Goal: Find contact information: Find contact information

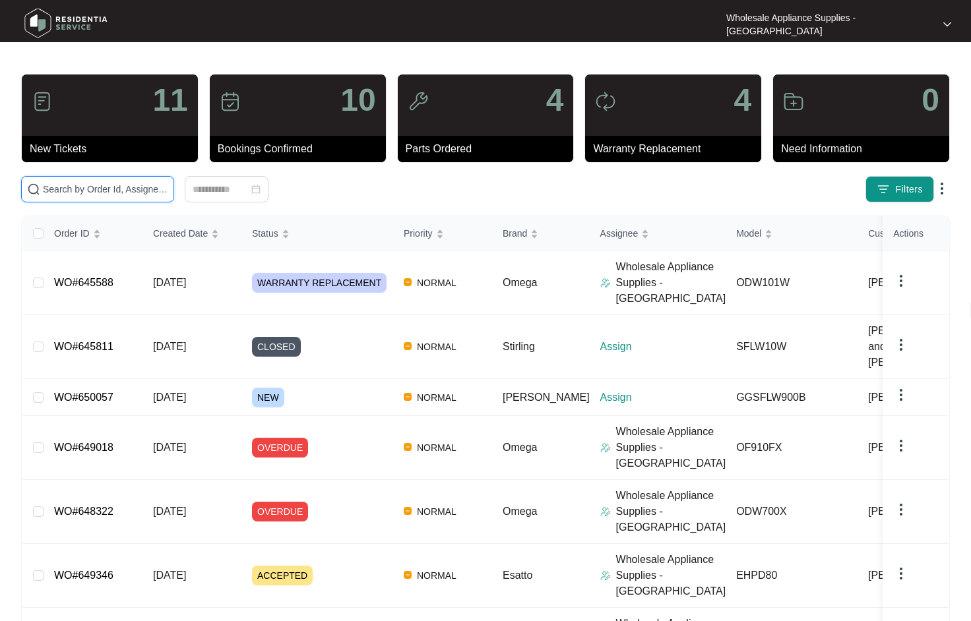
click at [124, 191] on input "text" at bounding box center [105, 189] width 125 height 15
paste input "EHPD80"
type input "EHPD80"
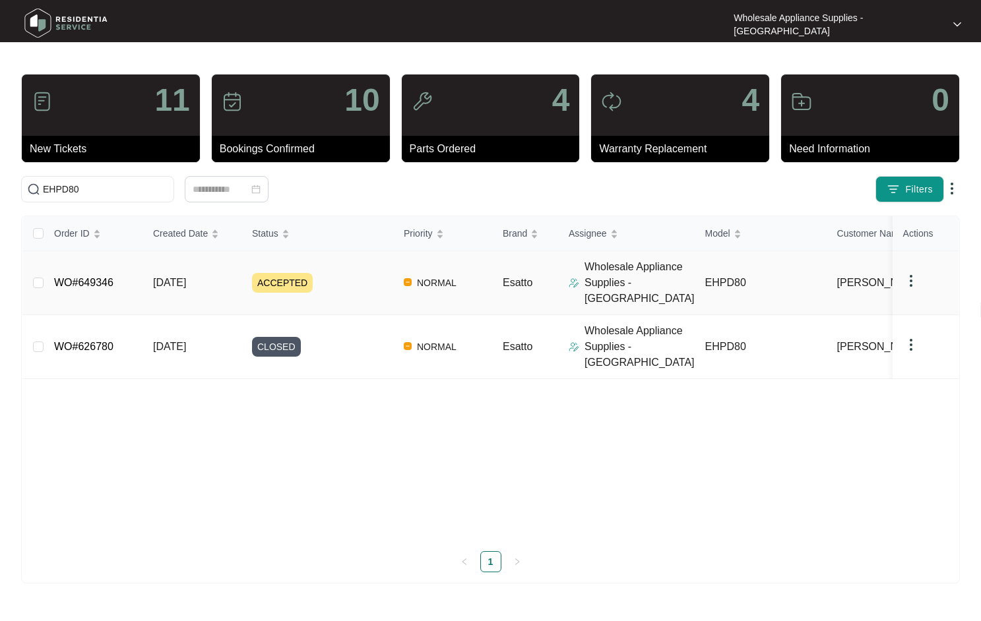
click at [202, 282] on td "[DATE]" at bounding box center [191, 283] width 99 height 64
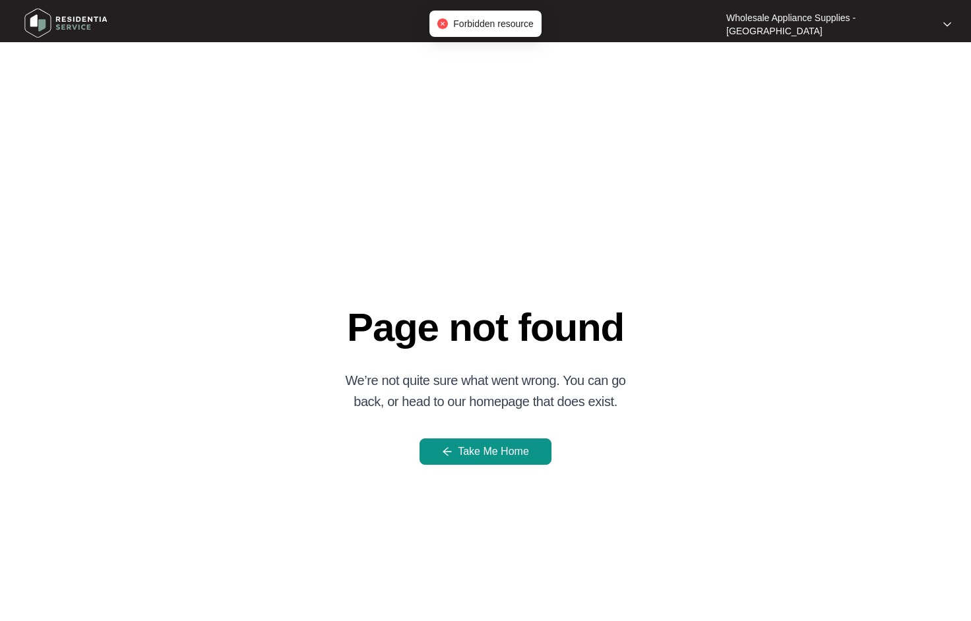
click at [444, 25] on icon "close-circle" at bounding box center [442, 23] width 11 height 11
click at [513, 454] on span "Take Me Home" at bounding box center [493, 452] width 71 height 16
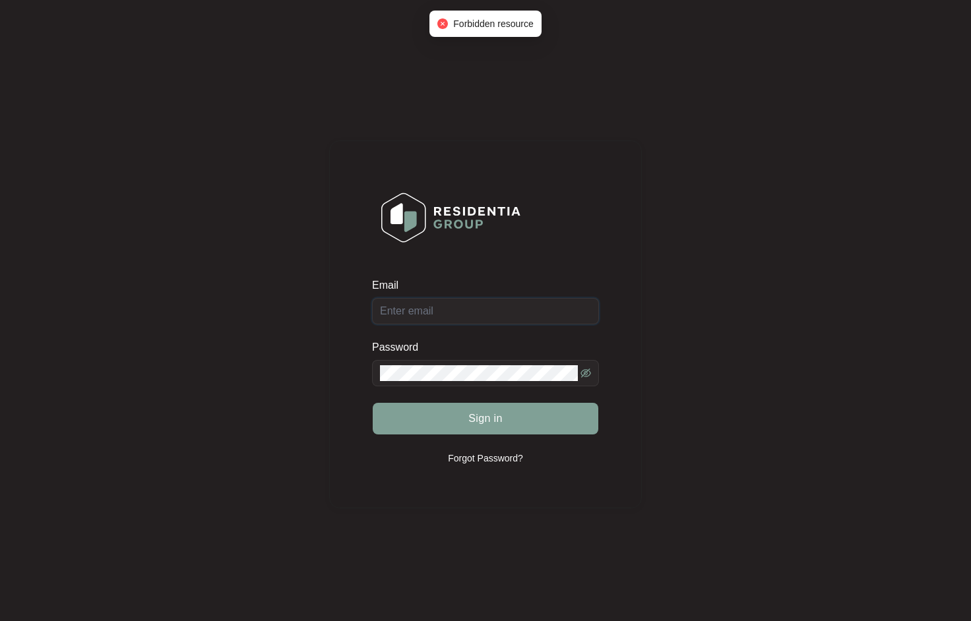
type input "[EMAIL_ADDRESS][DOMAIN_NAME]"
click at [490, 423] on span "Sign in" at bounding box center [485, 419] width 34 height 16
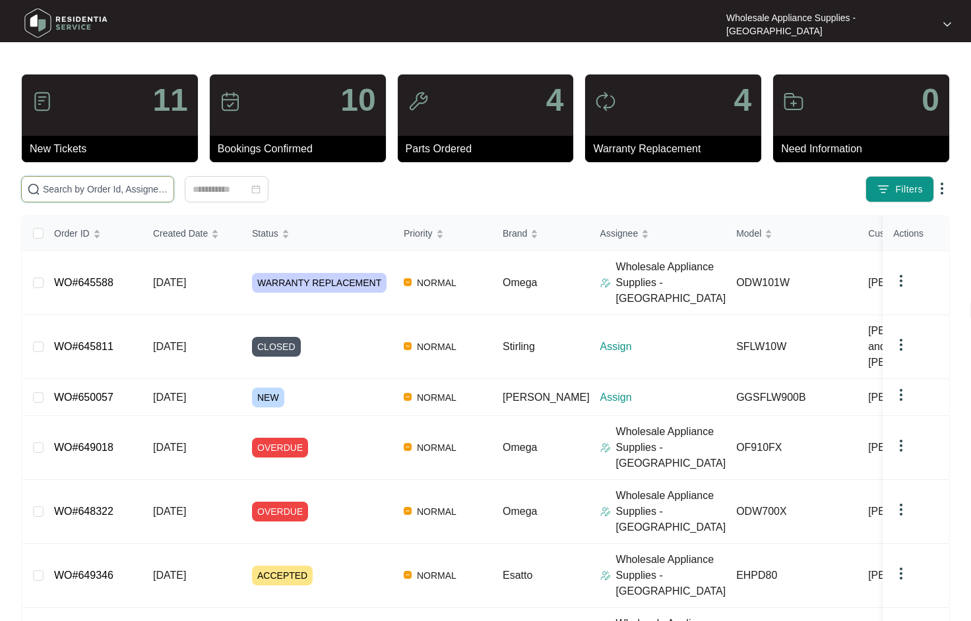
click at [117, 195] on input "text" at bounding box center [105, 189] width 125 height 15
paste input "EHPD80"
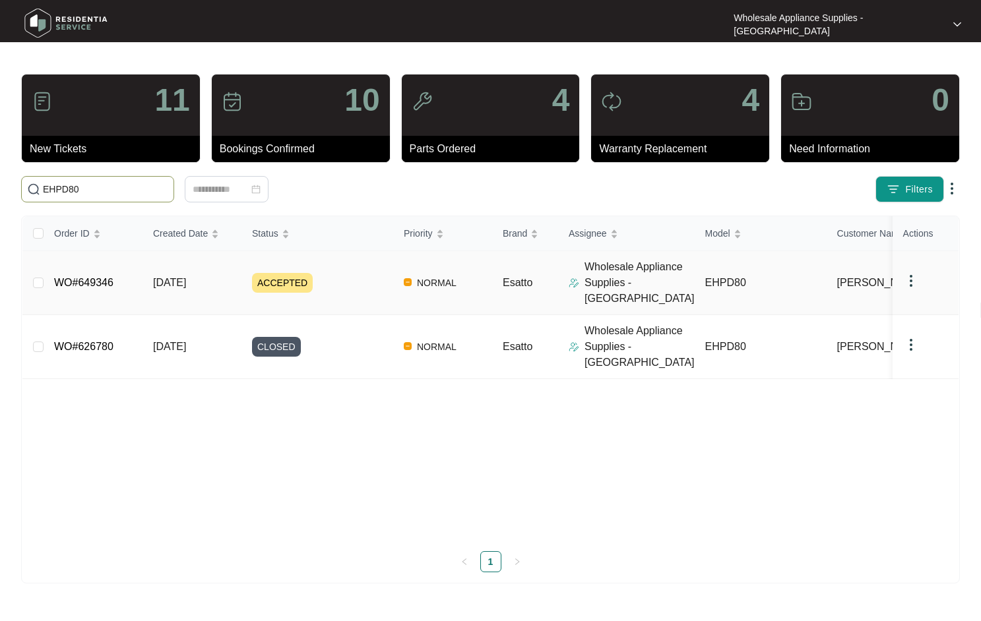
type input "EHPD80"
click at [101, 278] on link "WO#649346" at bounding box center [83, 282] width 59 height 11
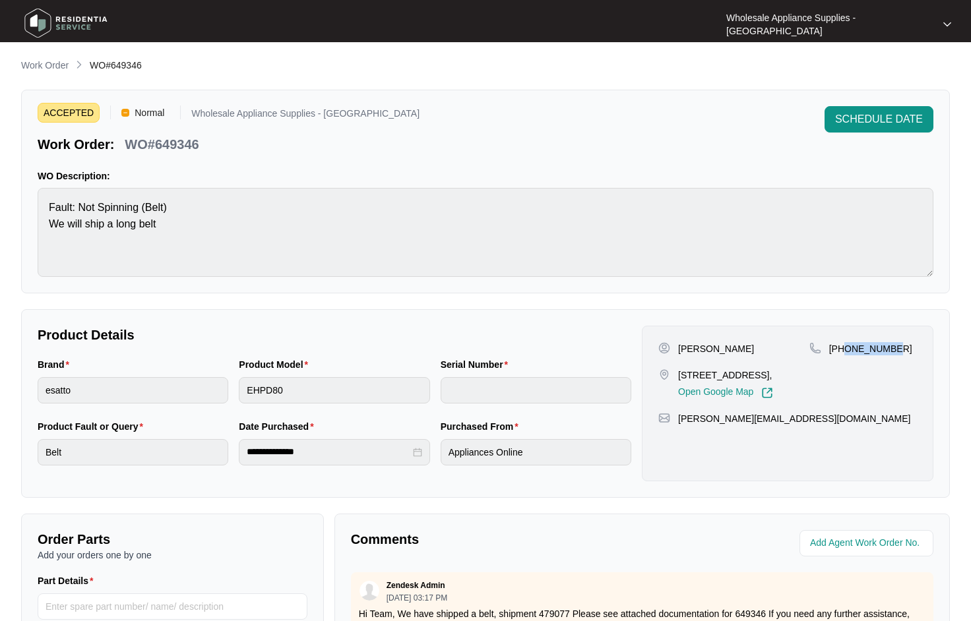
drag, startPoint x: 897, startPoint y: 342, endPoint x: 844, endPoint y: 352, distance: 54.2
click at [844, 352] on div "[PHONE_NUMBER]" at bounding box center [863, 348] width 108 height 13
copy p "418974941"
click at [55, 64] on p "Work Order" at bounding box center [44, 65] width 47 height 13
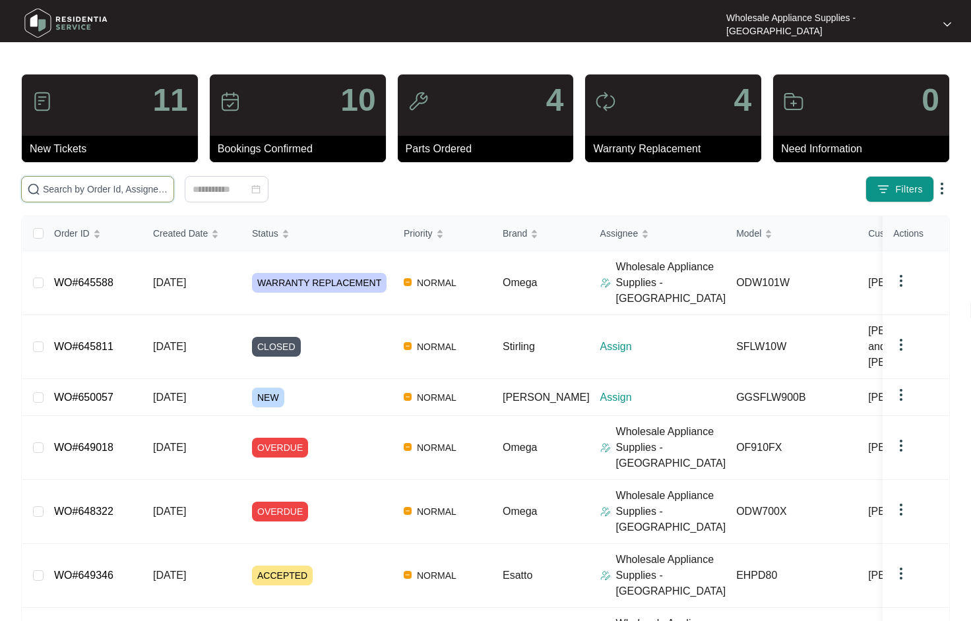
click at [73, 187] on input "text" at bounding box center [105, 189] width 125 height 15
paste input "SFLW10W"
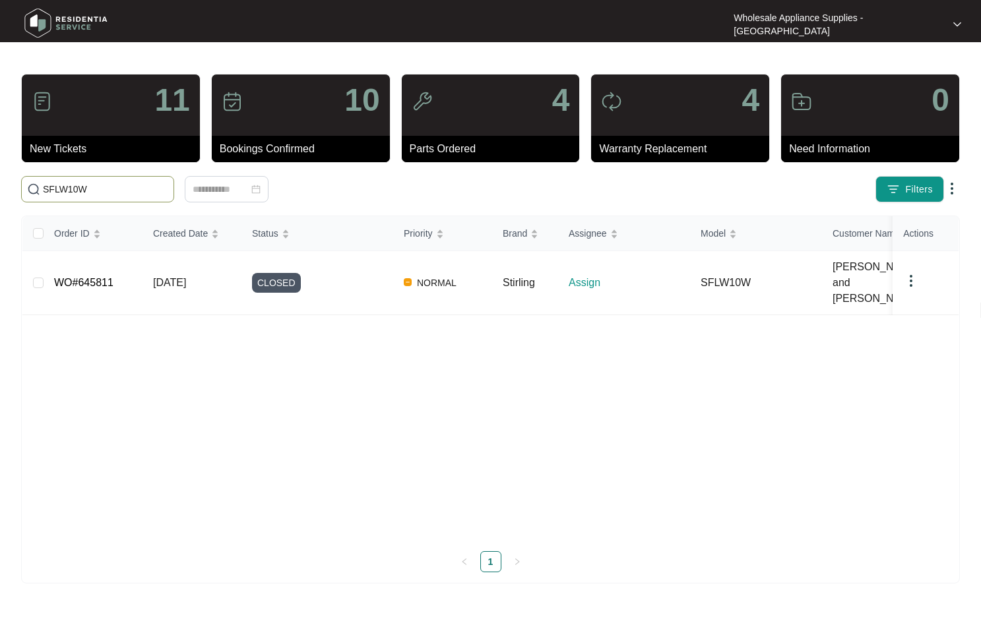
type input "SFLW10W"
click at [185, 277] on span "[DATE]" at bounding box center [169, 282] width 33 height 11
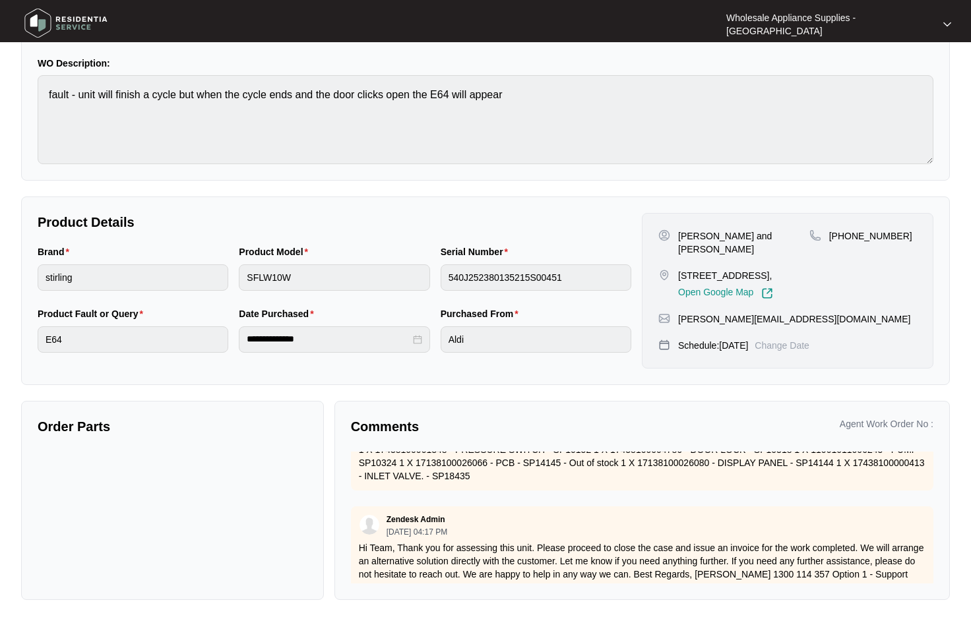
scroll to position [255, 0]
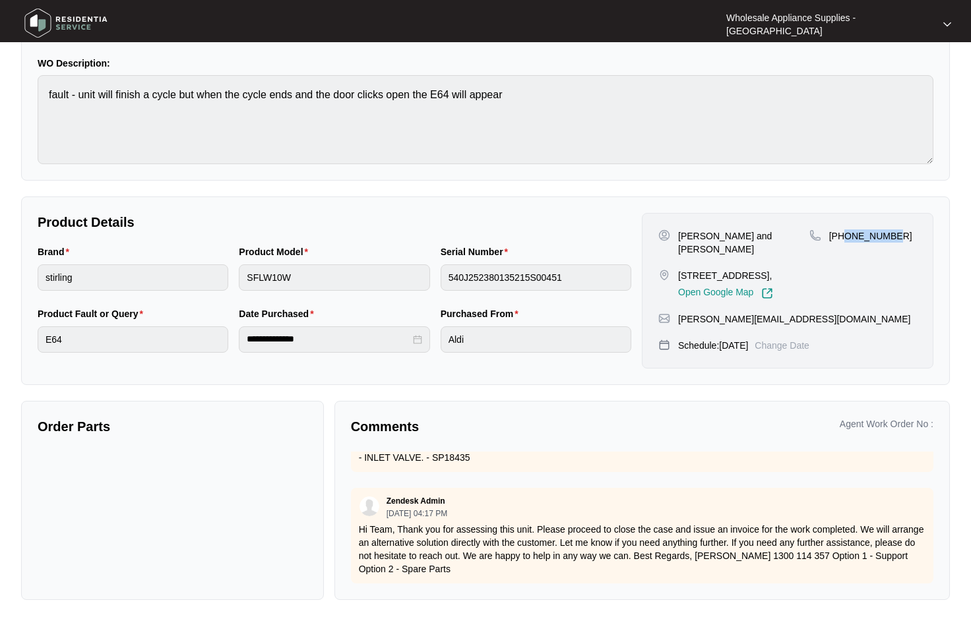
drag, startPoint x: 890, startPoint y: 231, endPoint x: 844, endPoint y: 235, distance: 45.7
click at [844, 235] on p "[PHONE_NUMBER]" at bounding box center [870, 236] width 83 height 13
copy p "412891346"
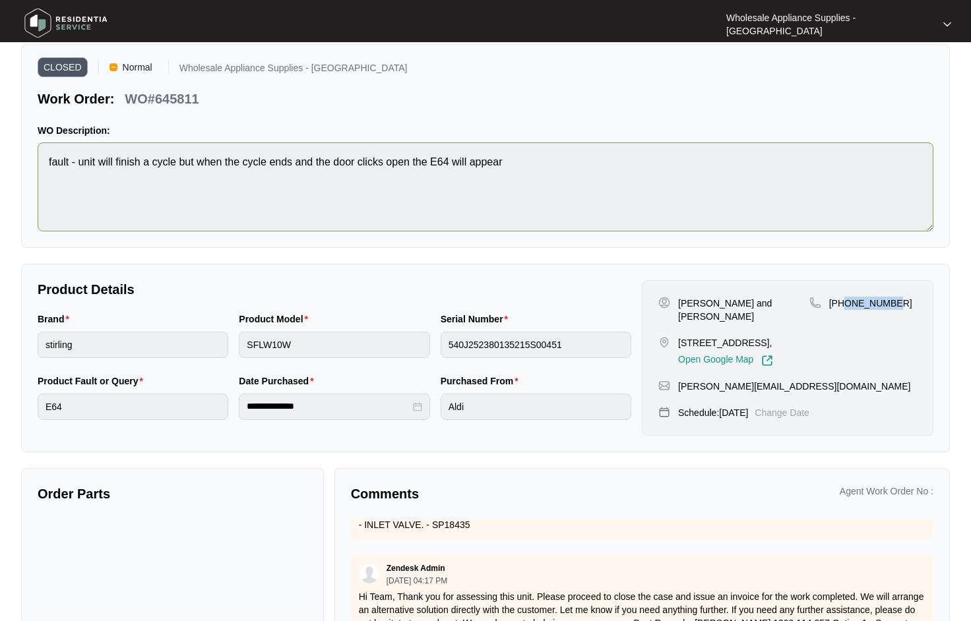
scroll to position [0, 0]
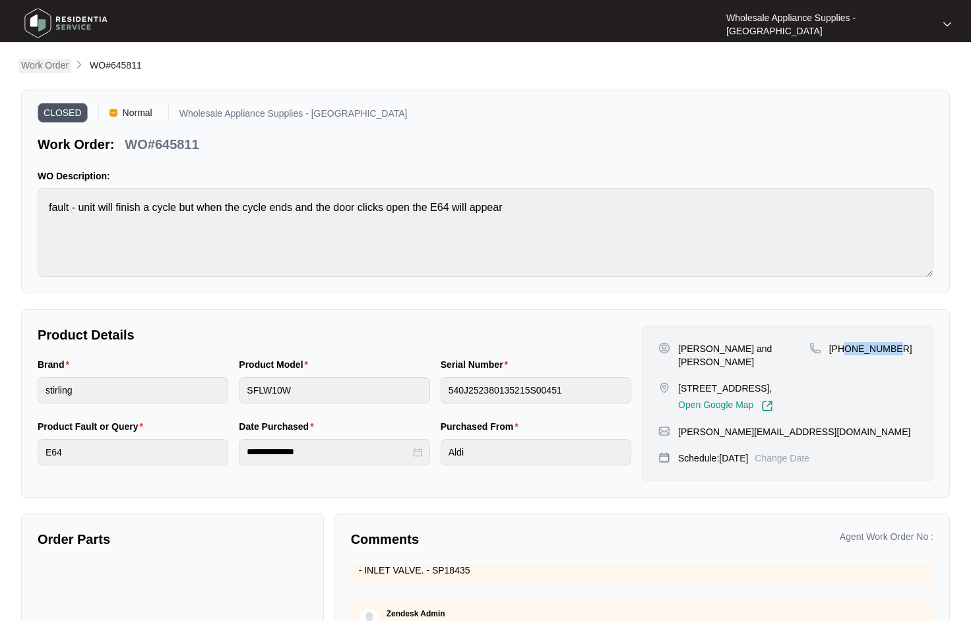
click at [45, 65] on p "Work Order" at bounding box center [44, 65] width 47 height 13
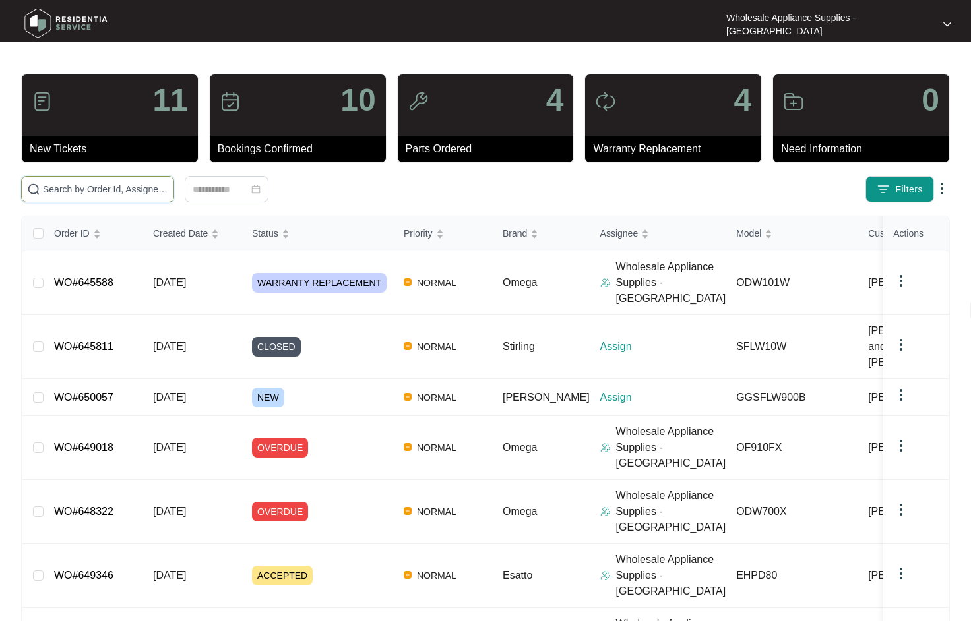
click at [86, 186] on input "text" at bounding box center [105, 189] width 125 height 15
paste input "ODW101W"
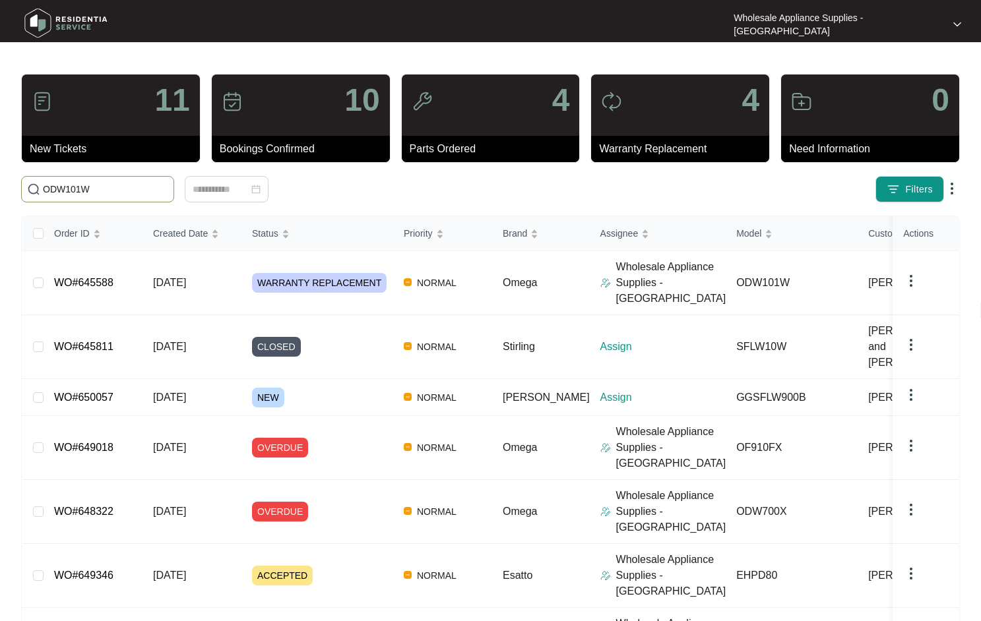
type input "ODW101W"
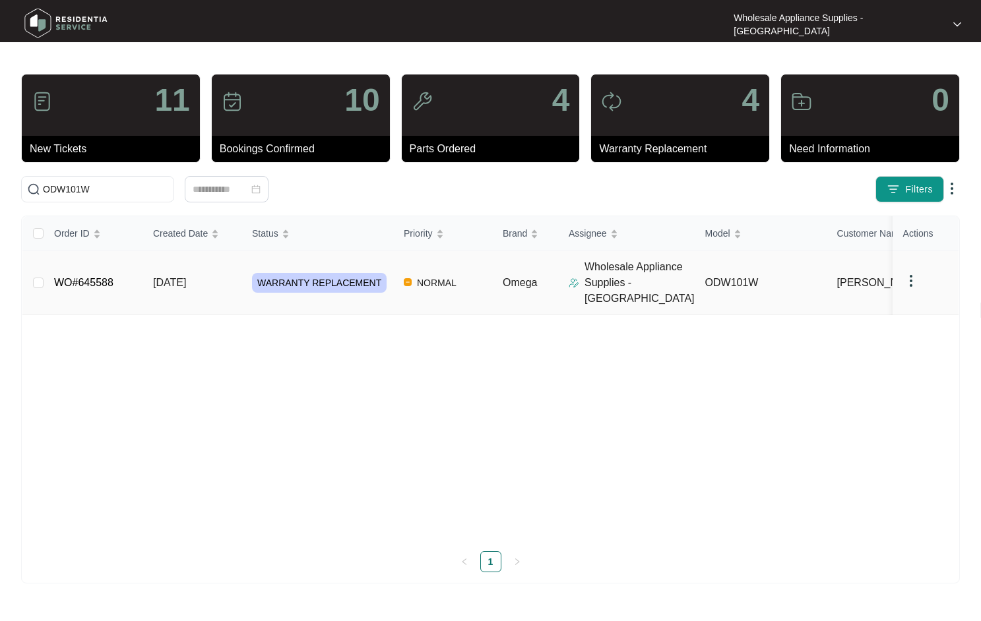
click at [186, 280] on span "[DATE]" at bounding box center [169, 282] width 33 height 11
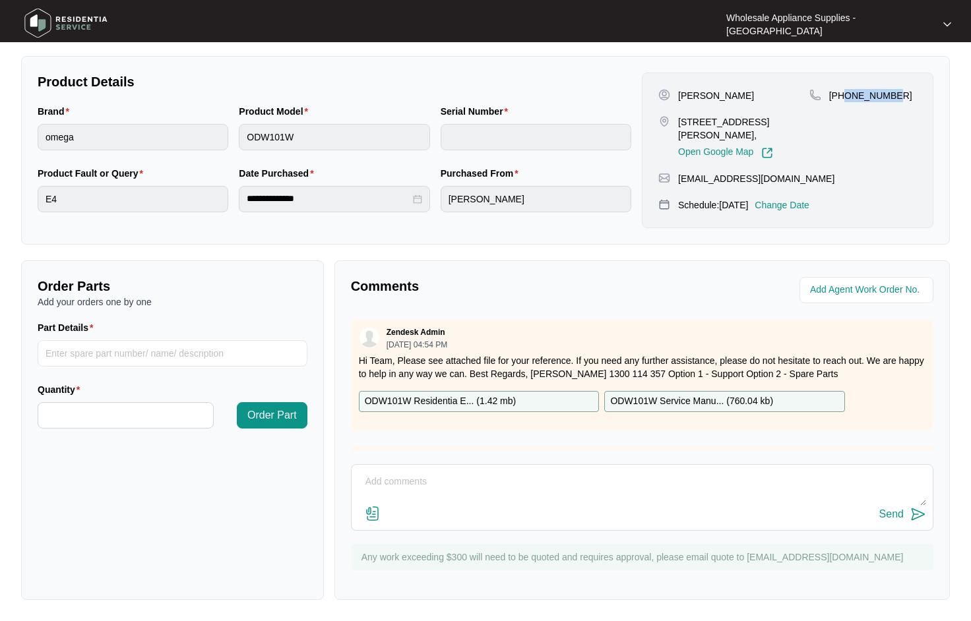
drag, startPoint x: 900, startPoint y: 96, endPoint x: 843, endPoint y: 100, distance: 57.5
click at [843, 100] on div "[PHONE_NUMBER]" at bounding box center [863, 95] width 108 height 13
copy p "422184247"
